Goal: Task Accomplishment & Management: Manage account settings

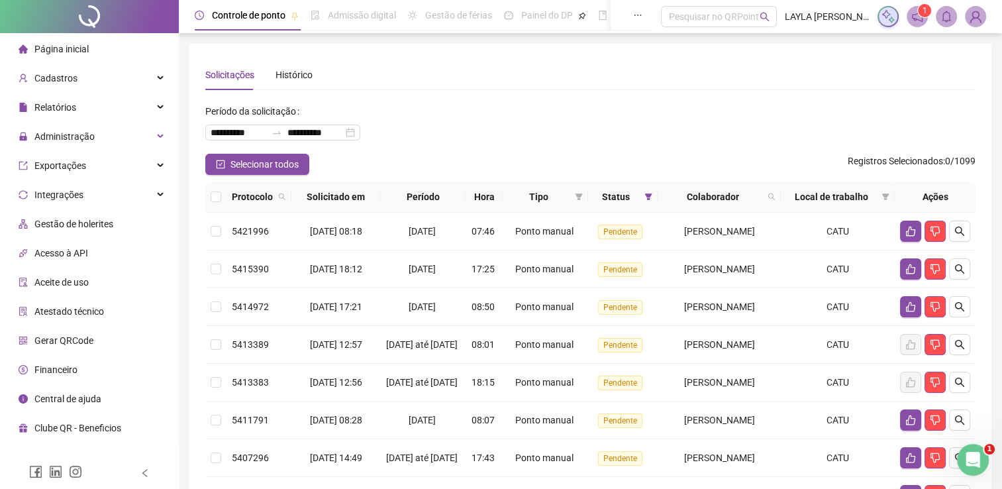
click at [101, 86] on div "Cadastros" at bounding box center [89, 78] width 173 height 26
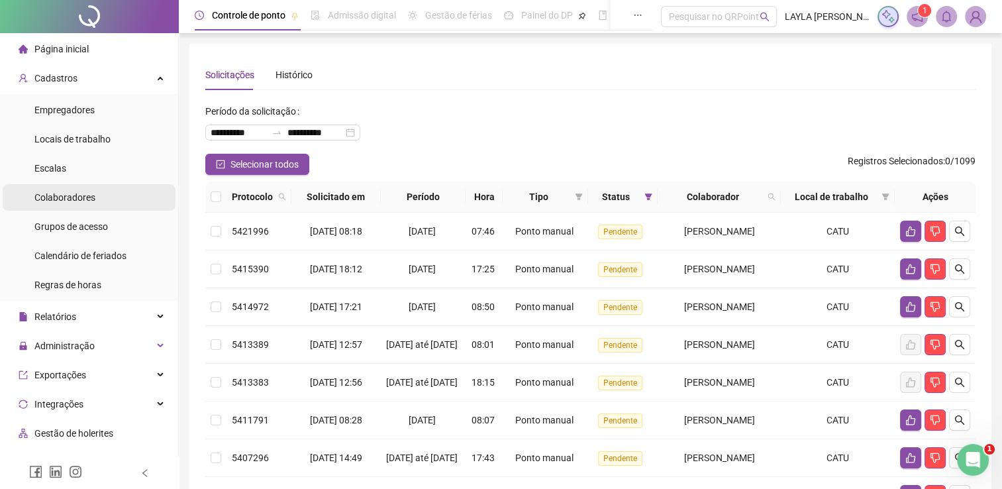
click at [82, 205] on div "Colaboradores" at bounding box center [64, 197] width 61 height 26
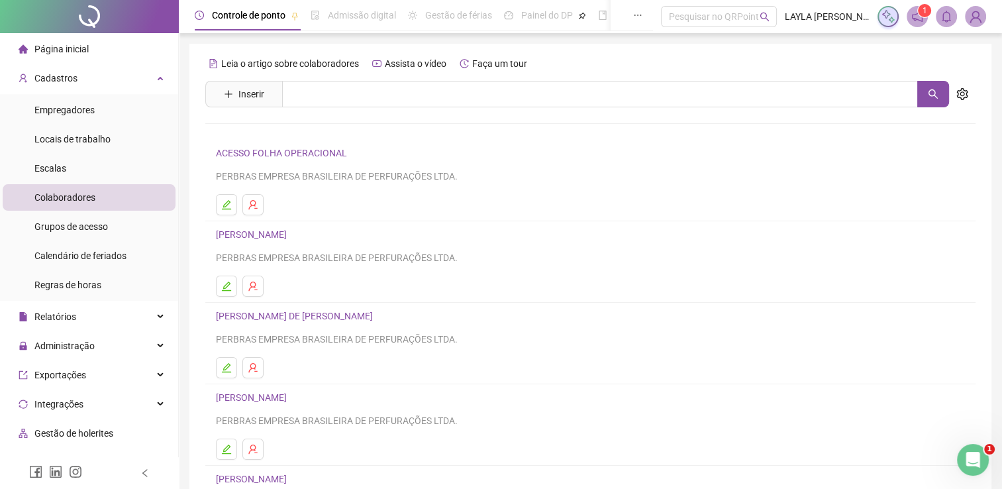
click at [273, 230] on link "[PERSON_NAME]" at bounding box center [253, 234] width 75 height 11
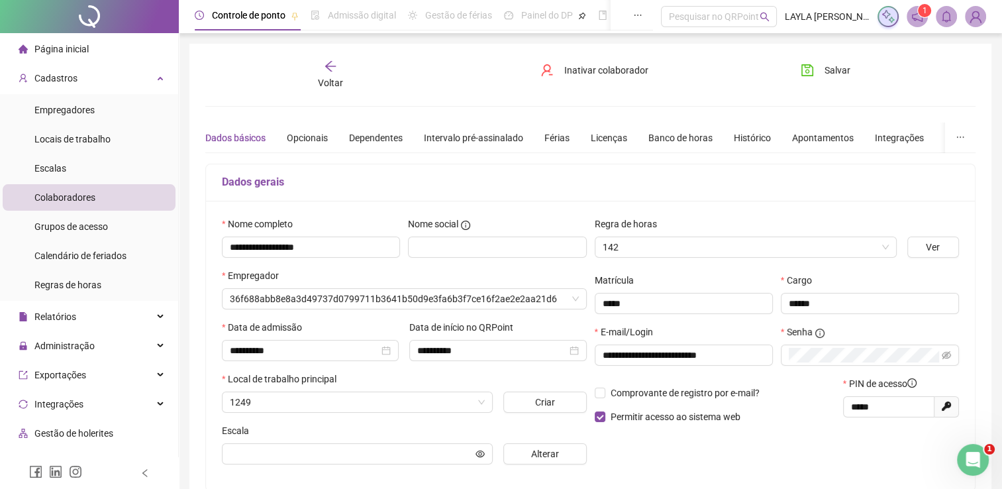
type input "**********"
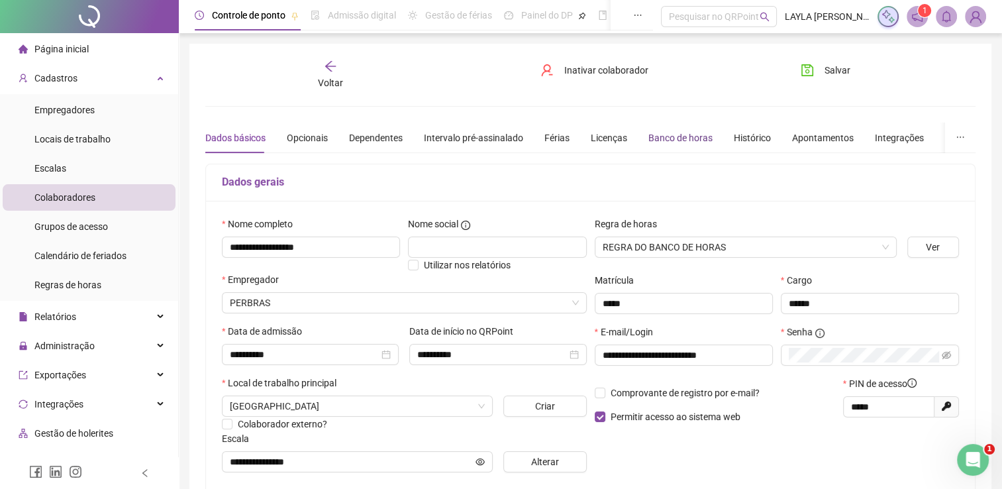
click at [669, 140] on div "Banco de horas" at bounding box center [680, 137] width 64 height 15
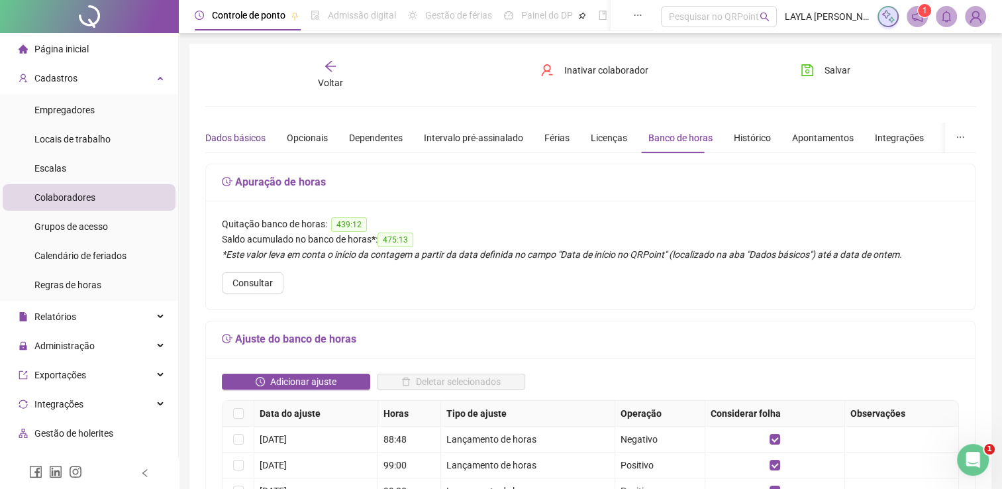
click at [249, 134] on div "Dados básicos" at bounding box center [235, 137] width 60 height 15
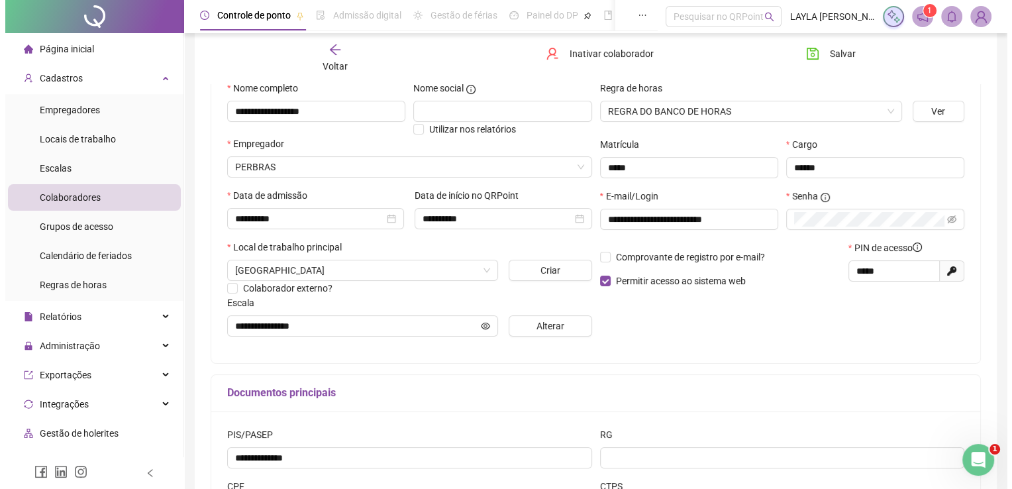
scroll to position [148, 0]
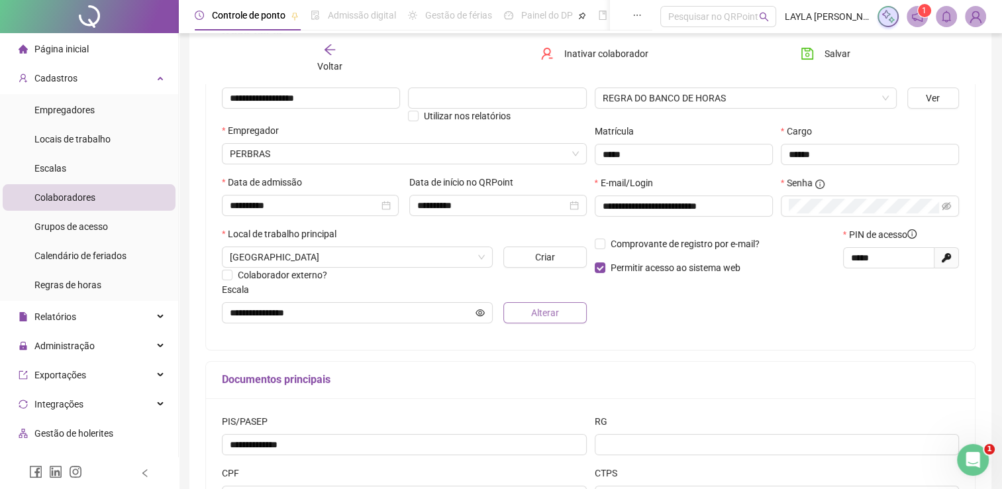
click at [541, 314] on span "Alterar" at bounding box center [545, 312] width 28 height 15
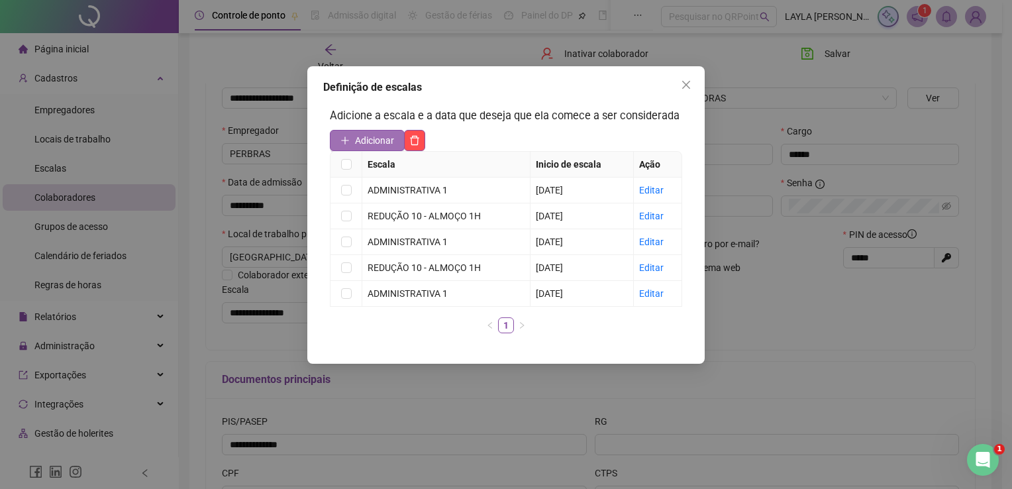
click at [348, 140] on icon "plus" at bounding box center [344, 140] width 7 height 1
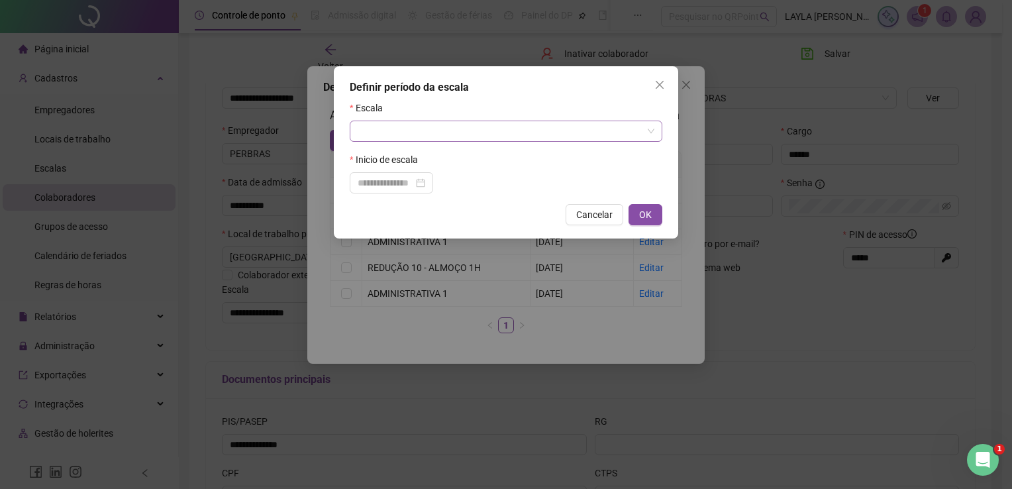
click at [367, 135] on input "search" at bounding box center [499, 131] width 285 height 20
click at [655, 83] on icon "close" at bounding box center [659, 84] width 11 height 11
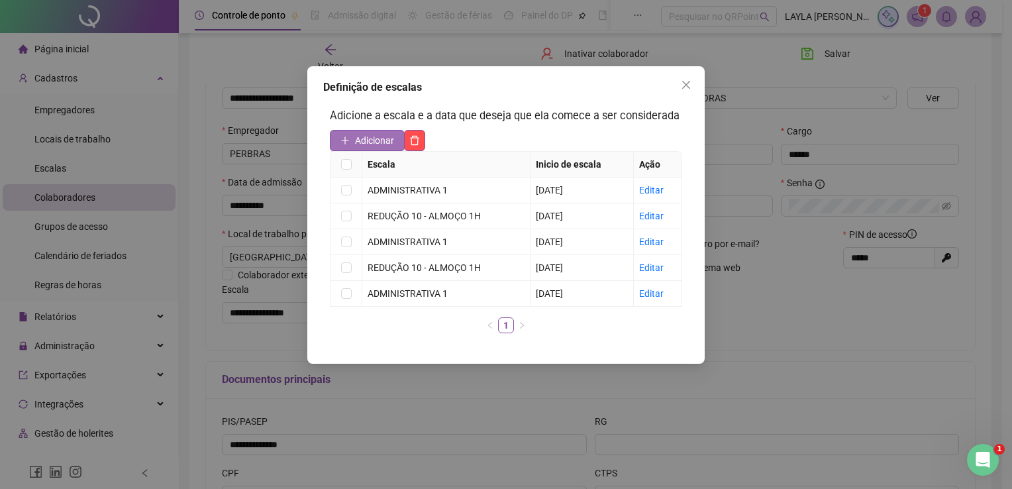
click at [357, 134] on span "Adicionar" at bounding box center [374, 140] width 39 height 15
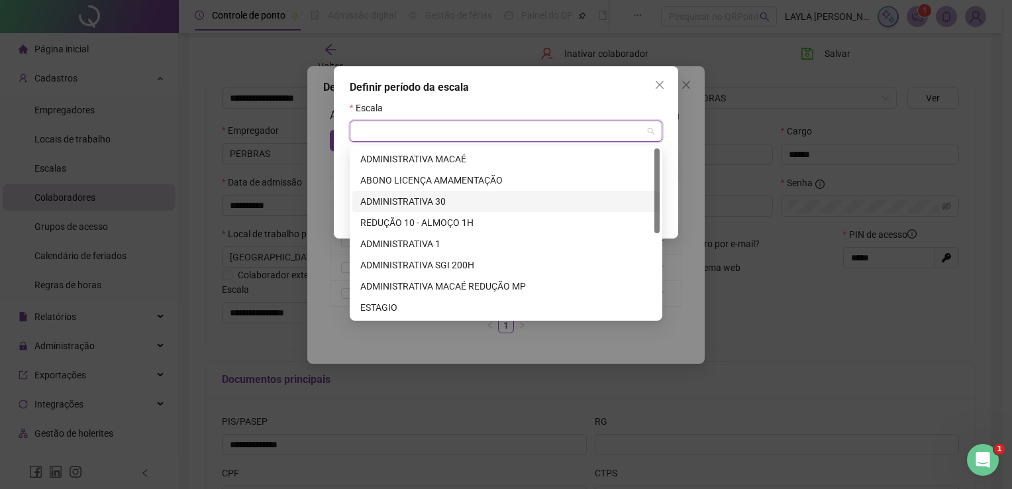
click at [363, 134] on input "search" at bounding box center [499, 131] width 285 height 20
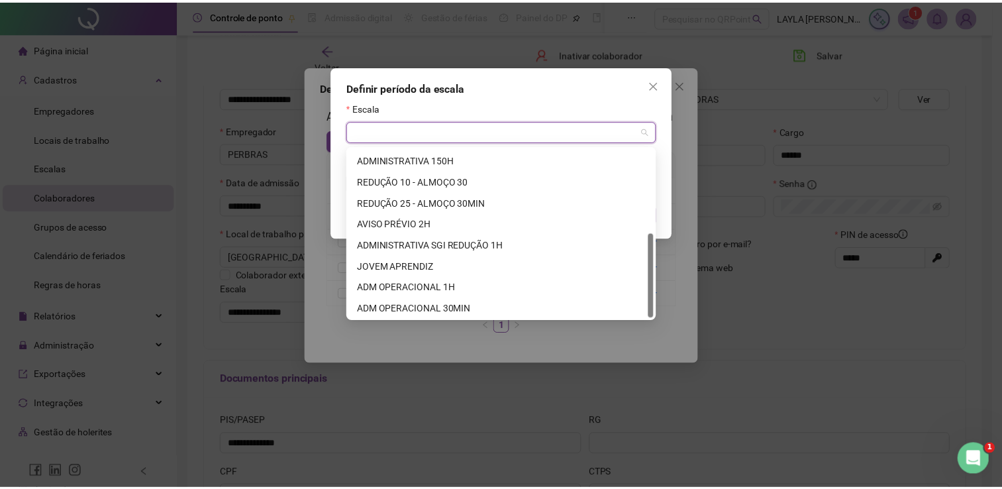
scroll to position [169, 0]
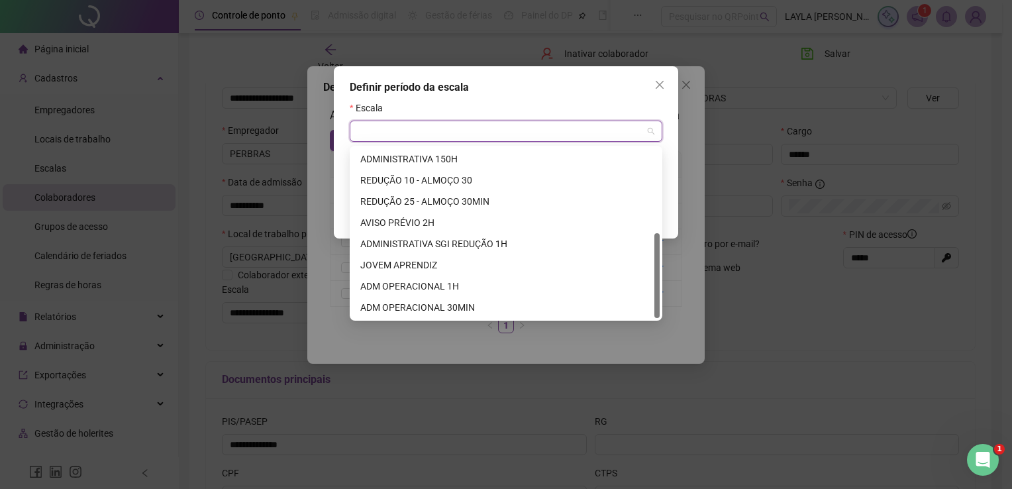
drag, startPoint x: 657, startPoint y: 187, endPoint x: 663, endPoint y: 280, distance: 93.6
click at [663, 280] on body "**********" at bounding box center [501, 96] width 1002 height 489
click at [653, 75] on button "Close" at bounding box center [659, 84] width 21 height 21
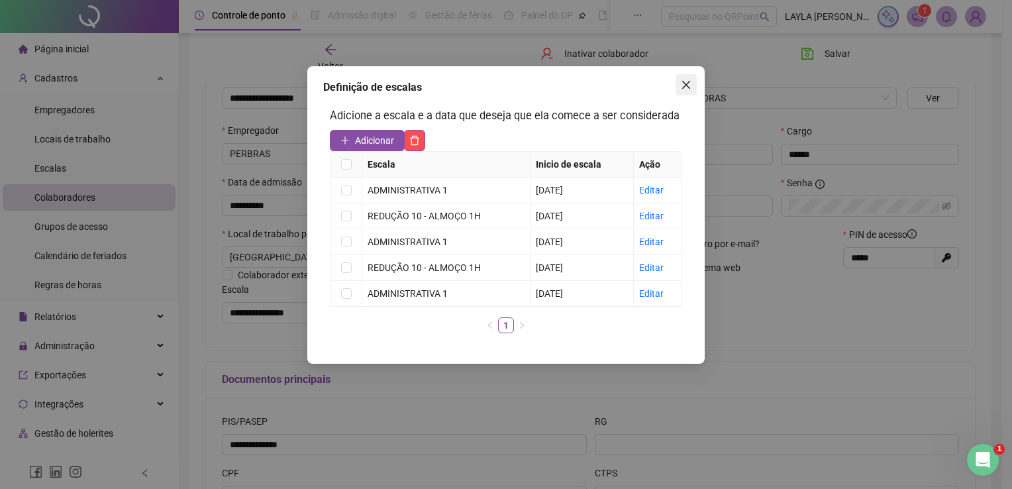
click at [679, 81] on span "Close" at bounding box center [685, 84] width 21 height 11
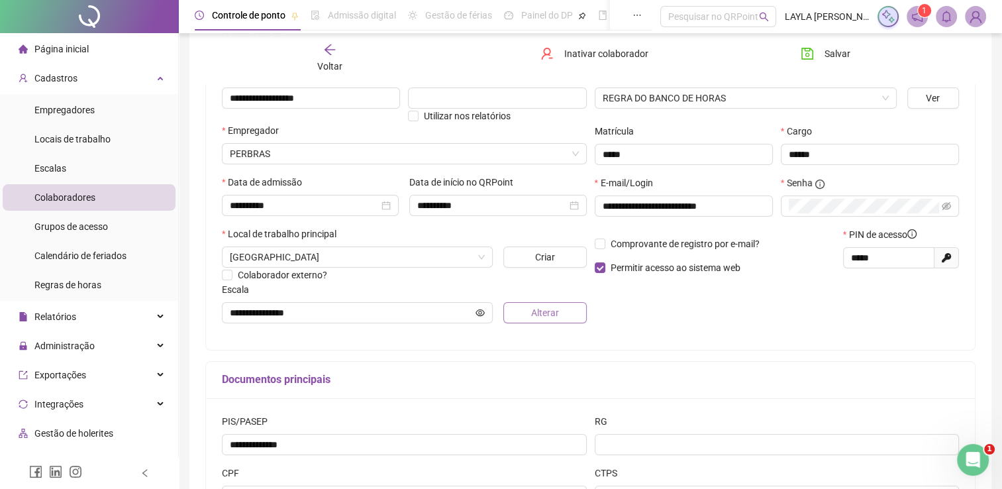
click at [516, 309] on button "Alterar" at bounding box center [544, 312] width 83 height 21
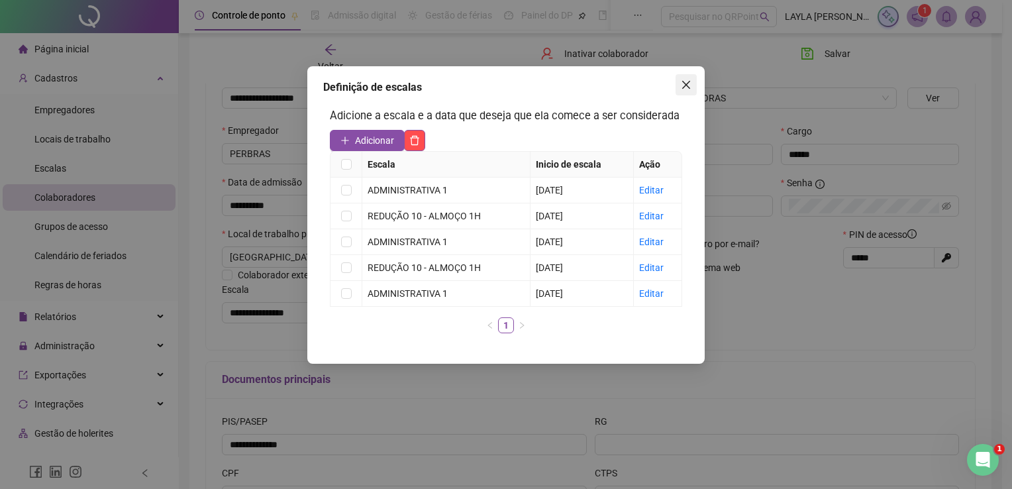
click at [679, 84] on span "Close" at bounding box center [685, 84] width 21 height 11
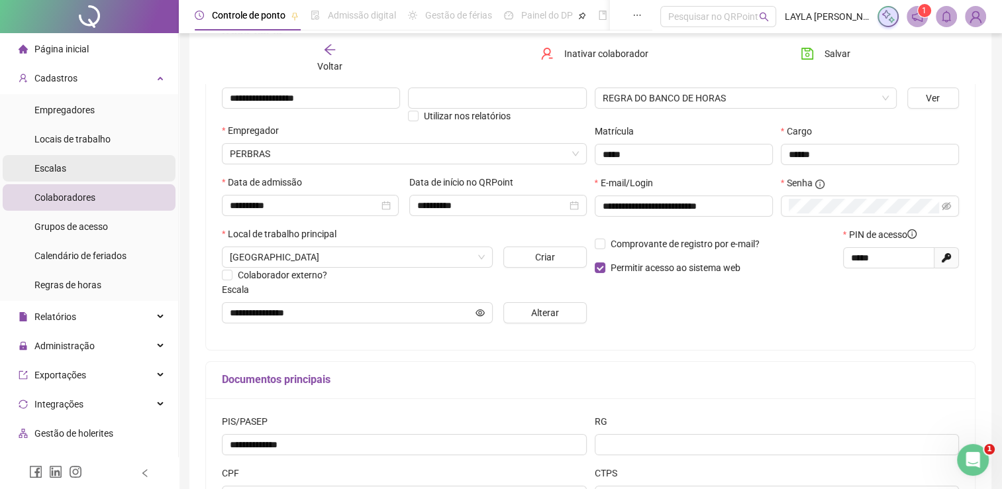
click at [103, 166] on li "Escalas" at bounding box center [89, 168] width 173 height 26
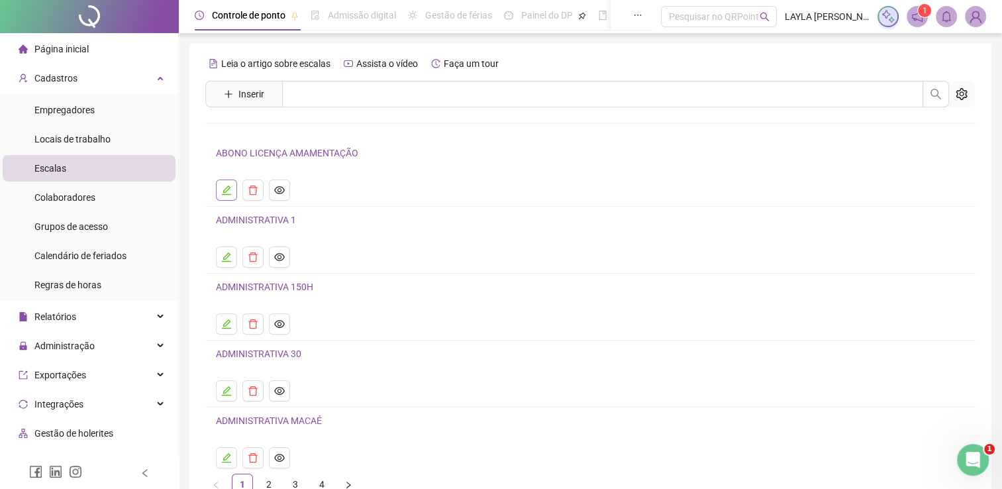
click at [220, 199] on button "button" at bounding box center [226, 189] width 21 height 21
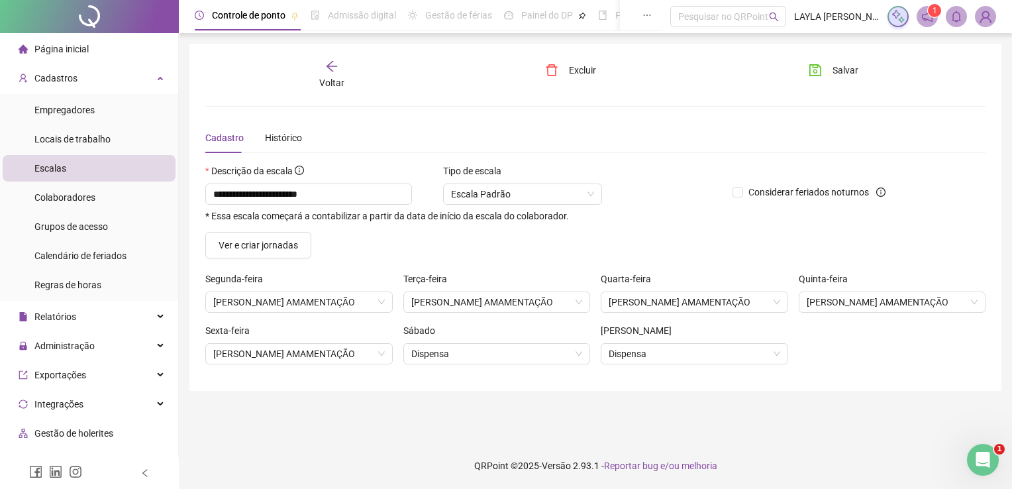
click at [325, 74] on div "Voltar" at bounding box center [331, 75] width 121 height 30
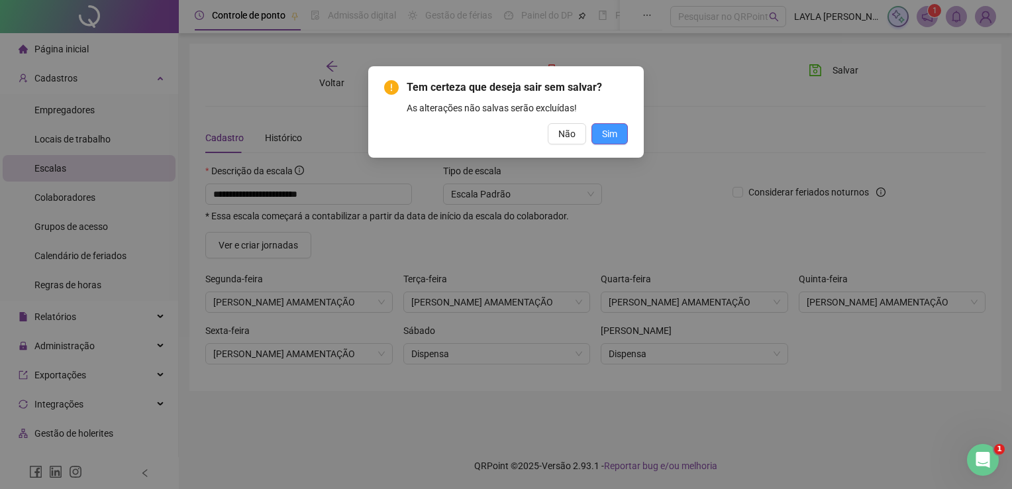
click at [608, 130] on span "Sim" at bounding box center [609, 133] width 15 height 15
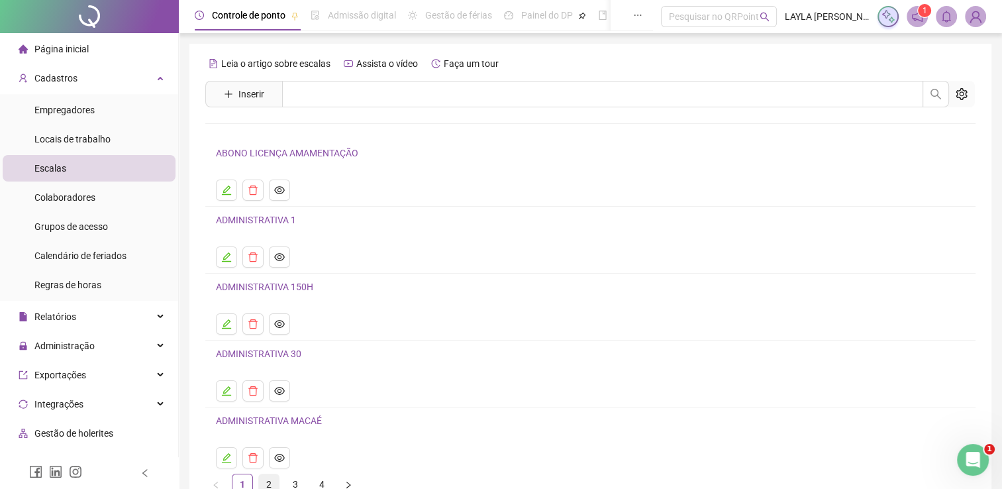
click at [264, 483] on link "2" at bounding box center [269, 484] width 20 height 20
drag, startPoint x: 277, startPoint y: 482, endPoint x: 289, endPoint y: 483, distance: 11.9
click at [289, 483] on ul "1 2 3 4" at bounding box center [590, 483] width 770 height 21
click at [289, 483] on link "3" at bounding box center [295, 484] width 20 height 20
click at [225, 192] on icon "edit" at bounding box center [226, 189] width 9 height 9
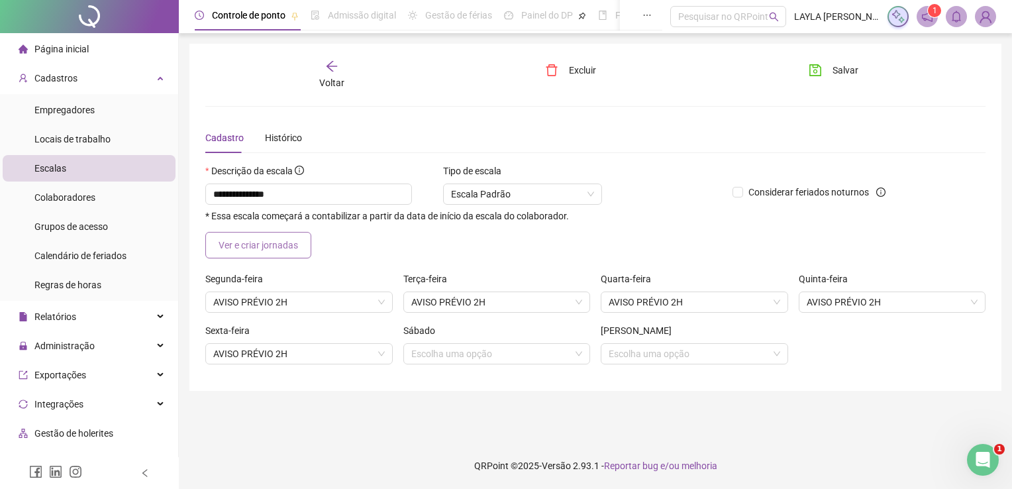
click at [242, 243] on span "Ver e criar jornadas" at bounding box center [257, 245] width 79 height 15
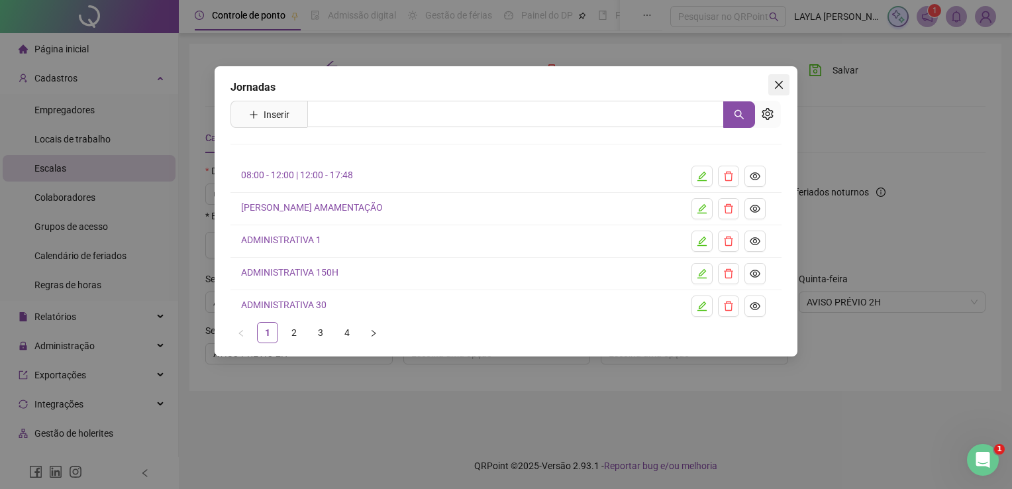
click at [781, 83] on icon "close" at bounding box center [778, 84] width 11 height 11
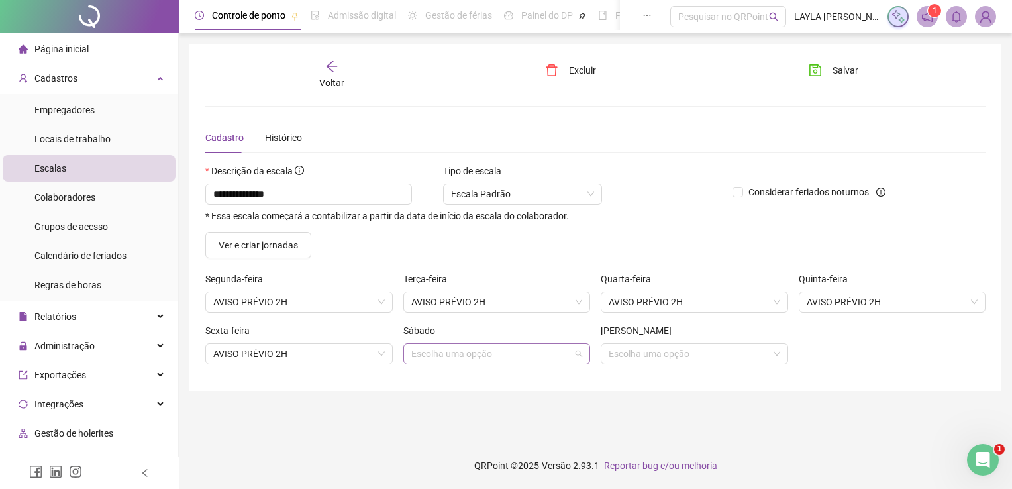
click at [539, 359] on input "search" at bounding box center [491, 354] width 160 height 20
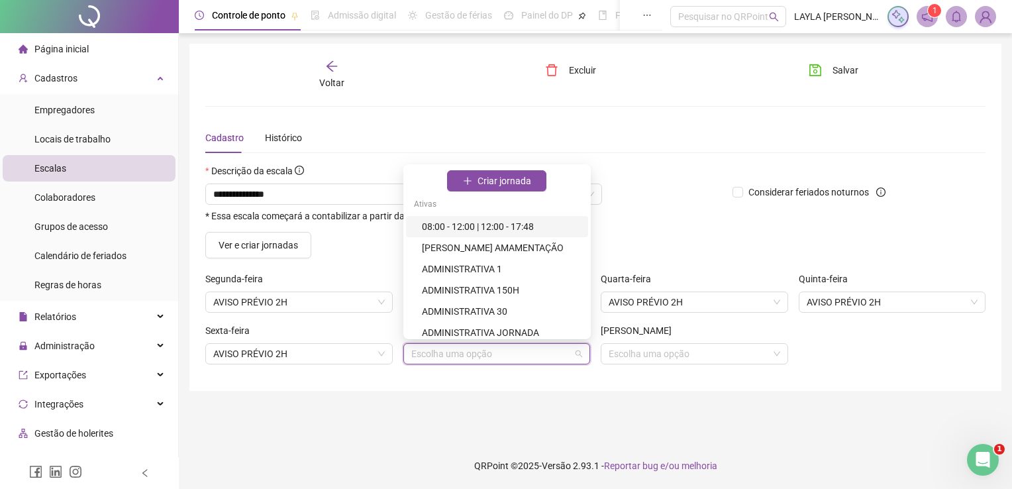
click at [539, 359] on input "search" at bounding box center [491, 354] width 160 height 20
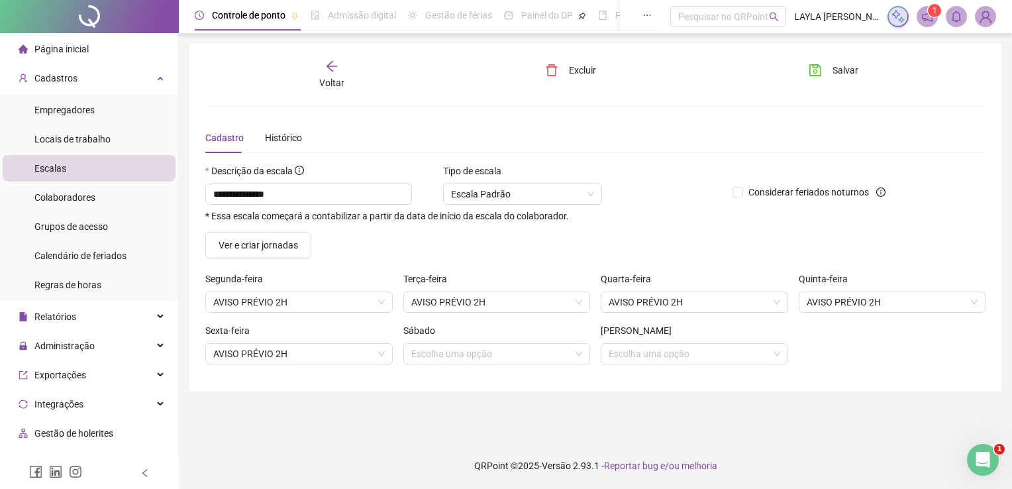
click at [515, 396] on main "**********" at bounding box center [595, 238] width 812 height 388
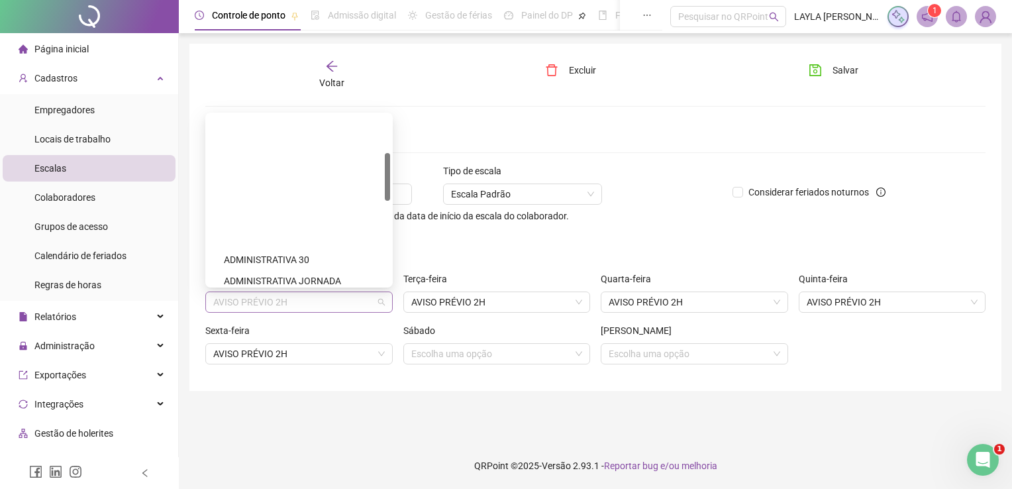
click at [321, 295] on span "AVISO PRÉVIO 2H" at bounding box center [298, 302] width 171 height 20
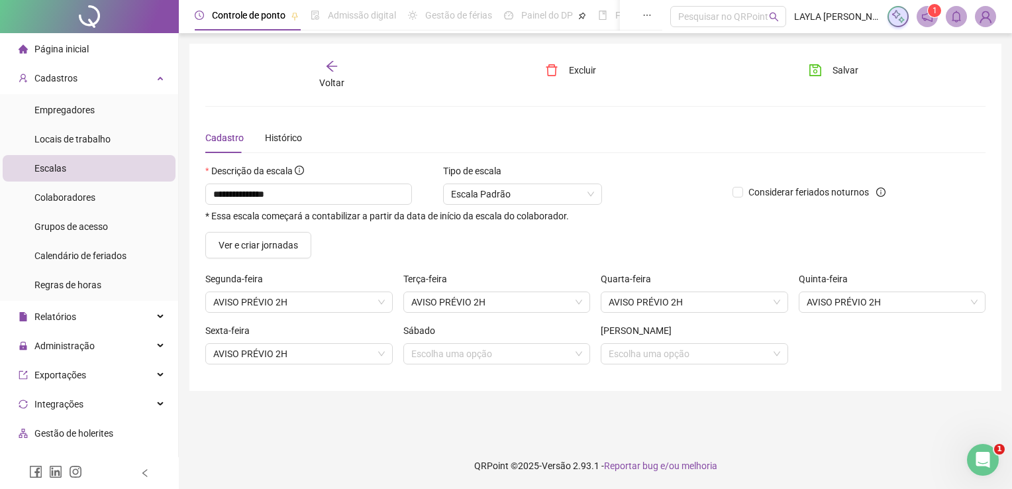
click at [414, 250] on div "Ver e criar jornadas" at bounding box center [595, 245] width 790 height 26
click at [528, 199] on span "Escala Padrão" at bounding box center [522, 194] width 143 height 20
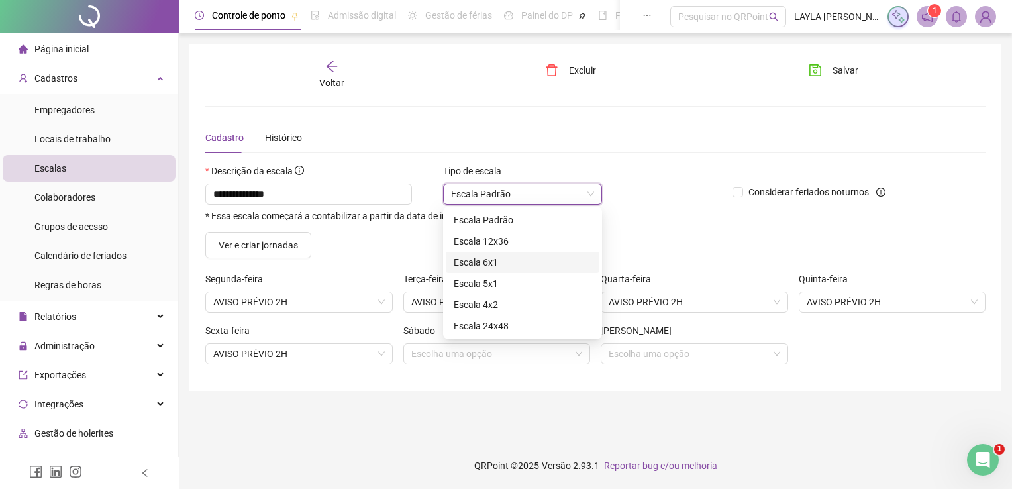
click at [625, 239] on div "Ver e criar jornadas" at bounding box center [595, 245] width 790 height 26
click at [520, 191] on span "Escala Padrão" at bounding box center [522, 194] width 143 height 20
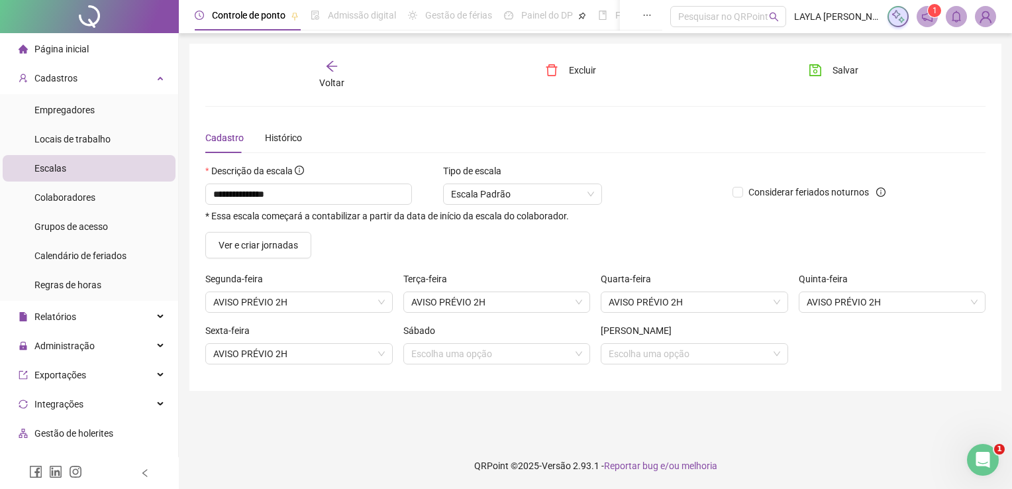
click at [683, 240] on div "Ver e criar jornadas" at bounding box center [595, 245] width 790 height 26
